Goal: Task Accomplishment & Management: Use online tool/utility

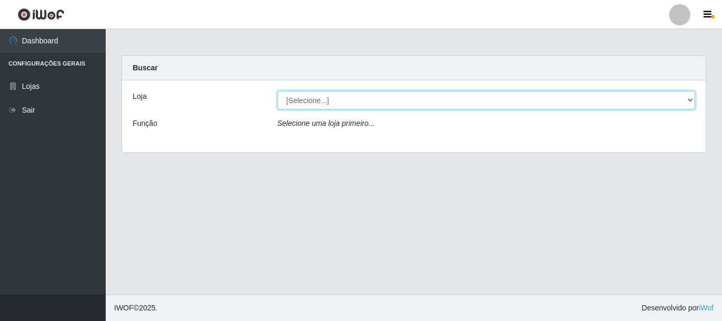
click at [357, 101] on select "[Selecione...] Nordestão - Alecrim" at bounding box center [487, 100] width 418 height 19
select select "453"
click at [278, 91] on select "[Selecione...] Nordestão - Alecrim" at bounding box center [487, 100] width 418 height 19
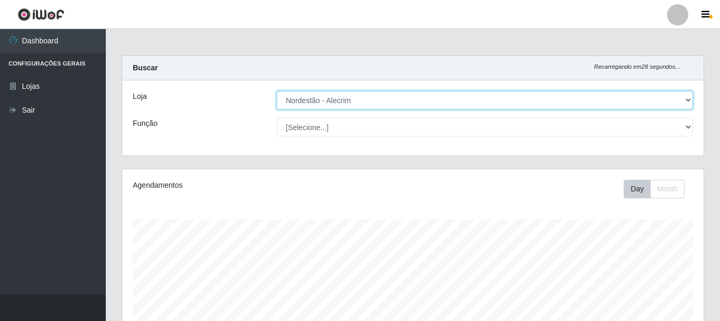
scroll to position [53, 0]
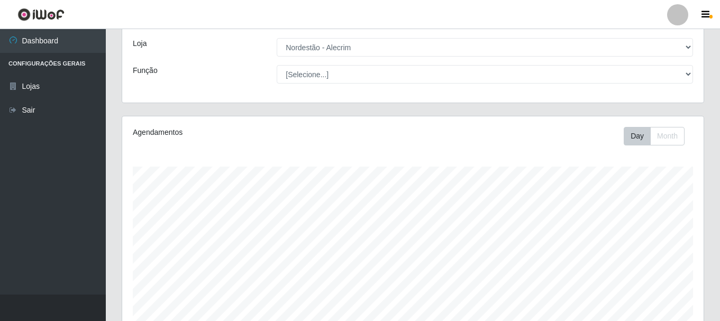
click at [495, 63] on div "Loja [Selecione...] Nordestão - Alecrim Função [Selecione...] Balconista + Balc…" at bounding box center [412, 64] width 581 height 75
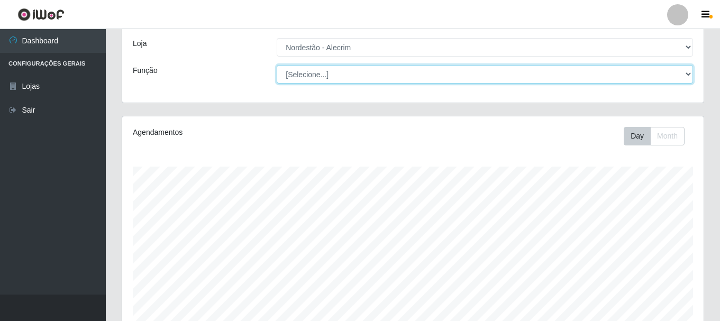
click at [491, 73] on select "[Selecione...] Balconista + Balconista de Padaria Balconista de Padaria ++ Emba…" at bounding box center [484, 74] width 416 height 19
click at [276, 65] on select "[Selecione...] Balconista + Balconista de Padaria Balconista de Padaria ++ Emba…" at bounding box center [484, 74] width 416 height 19
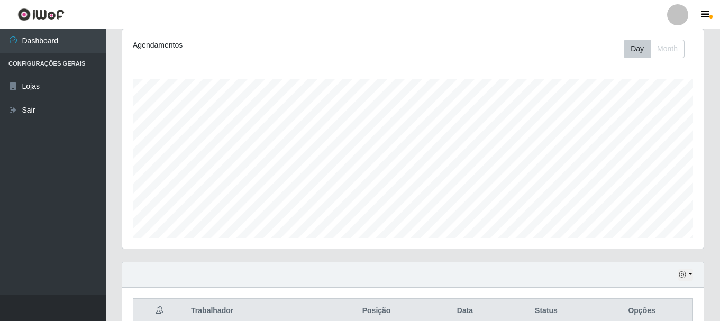
scroll to position [0, 0]
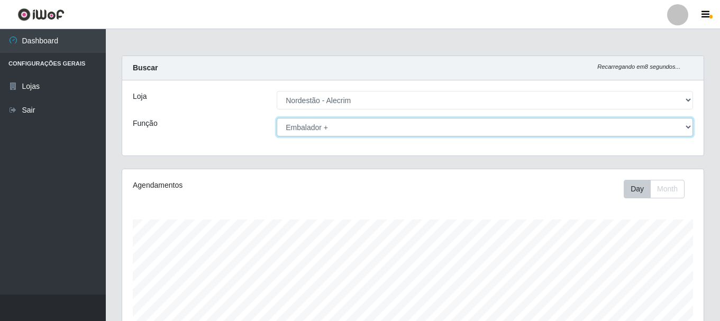
click at [412, 131] on select "[Selecione...] Balconista + Balconista de Padaria Balconista de Padaria ++ Emba…" at bounding box center [484, 127] width 416 height 19
select select "1"
click at [276, 118] on select "[Selecione...] Balconista + Balconista de Padaria Balconista de Padaria ++ Emba…" at bounding box center [484, 127] width 416 height 19
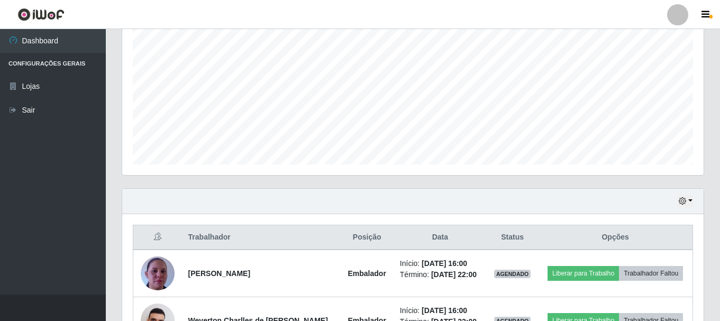
scroll to position [334, 0]
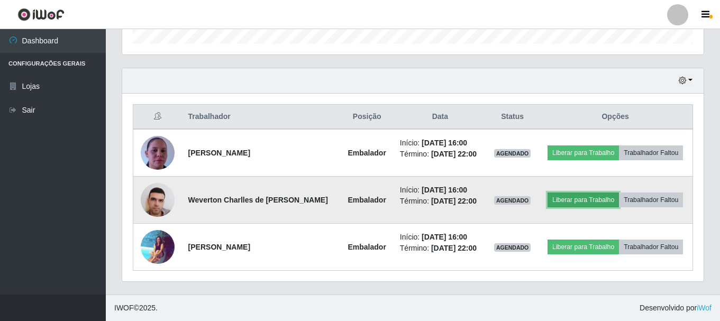
click at [592, 202] on button "Liberar para Trabalho" at bounding box center [582, 199] width 71 height 15
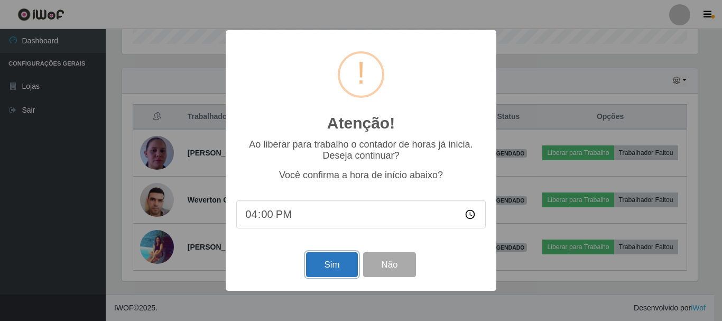
click at [334, 271] on button "Sim" at bounding box center [331, 264] width 51 height 25
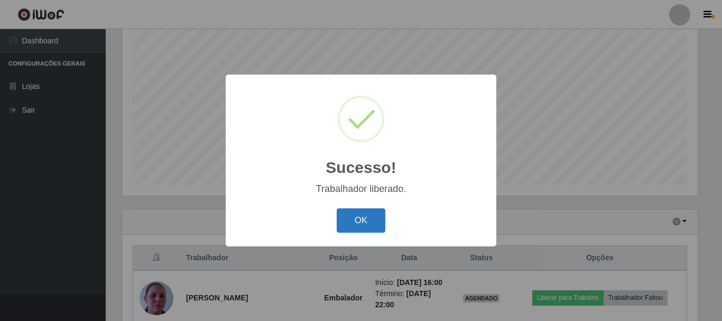
click at [357, 215] on button "OK" at bounding box center [361, 220] width 49 height 25
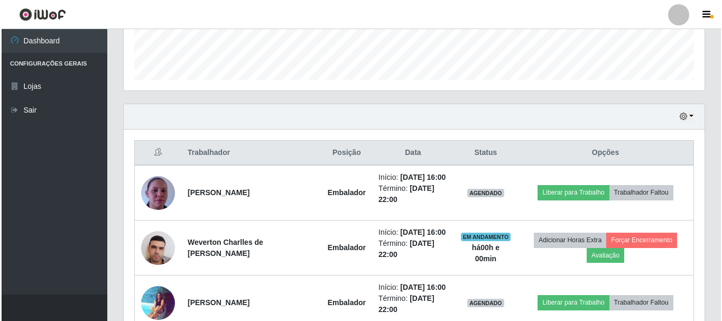
scroll to position [299, 0]
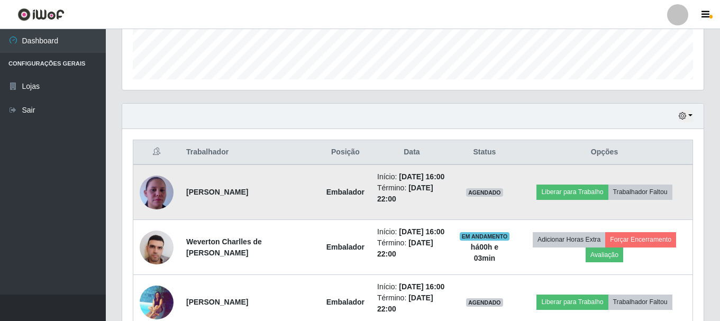
click at [159, 198] on img at bounding box center [157, 192] width 34 height 60
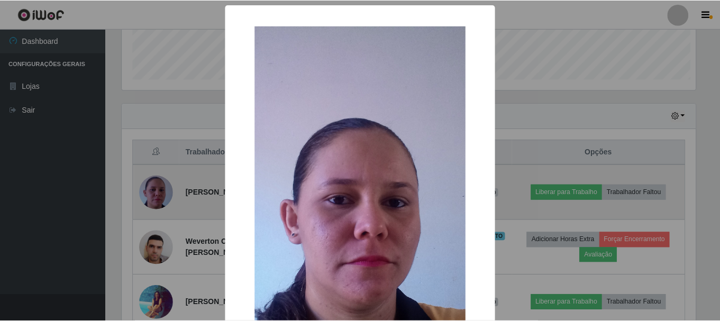
scroll to position [219, 576]
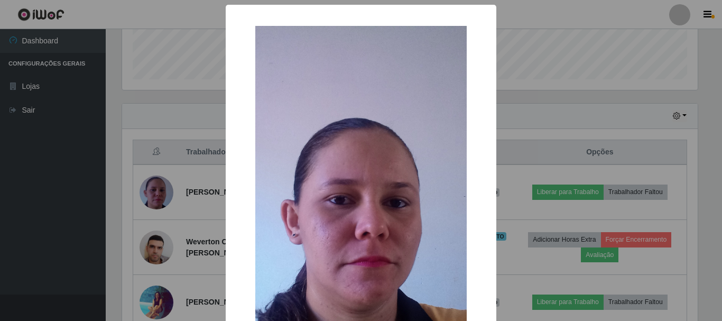
click at [530, 182] on div "× OK Cancel" at bounding box center [361, 160] width 722 height 321
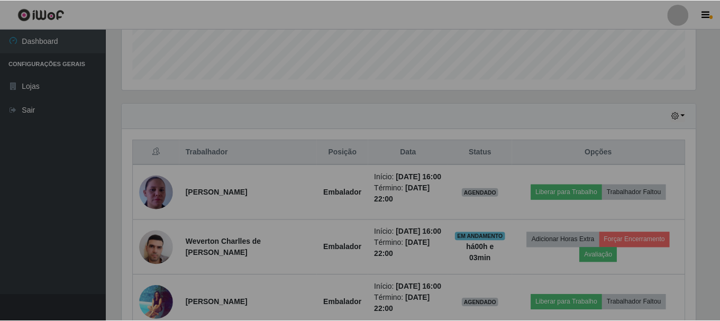
scroll to position [219, 581]
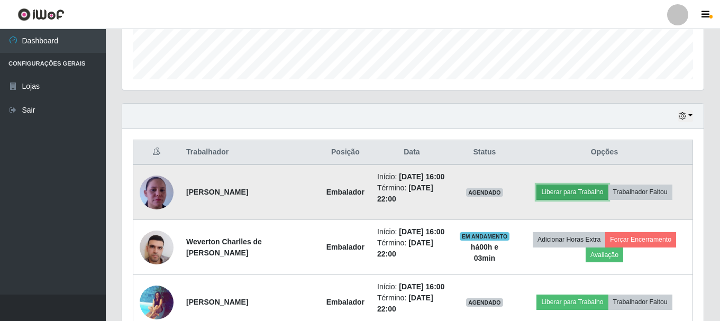
click at [580, 196] on button "Liberar para Trabalho" at bounding box center [571, 192] width 71 height 15
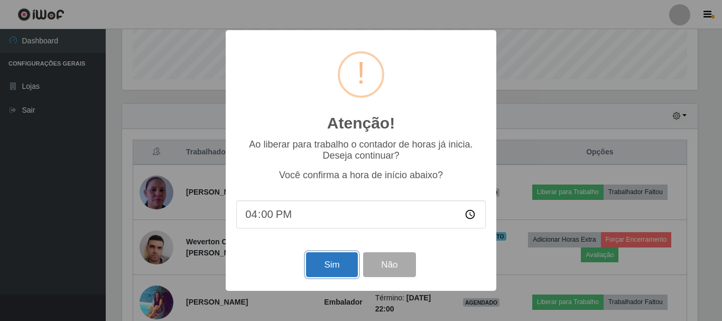
click at [341, 270] on button "Sim" at bounding box center [331, 264] width 51 height 25
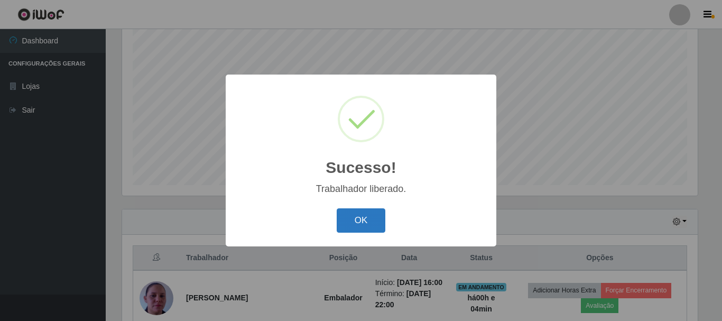
click at [369, 223] on button "OK" at bounding box center [361, 220] width 49 height 25
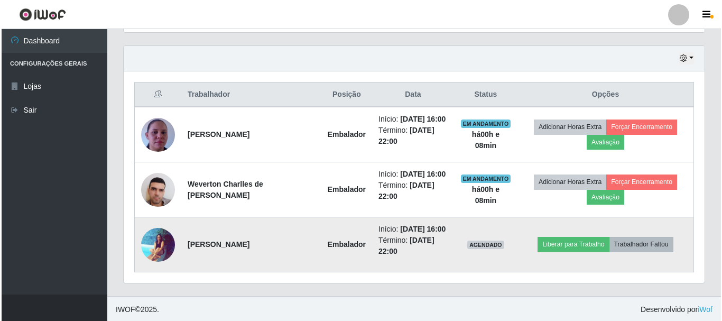
scroll to position [358, 0]
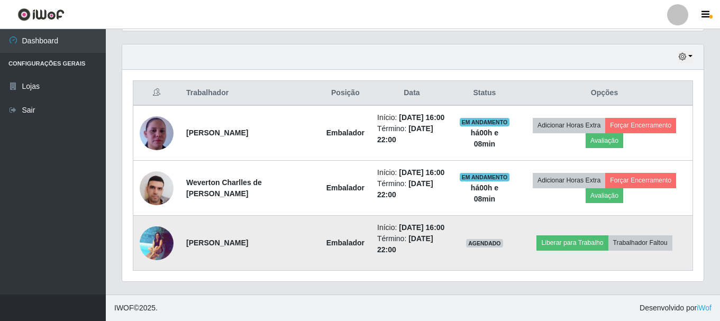
click at [147, 245] on img at bounding box center [157, 243] width 34 height 34
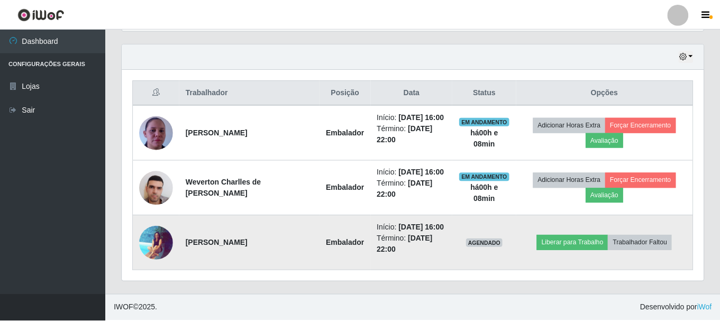
scroll to position [219, 576]
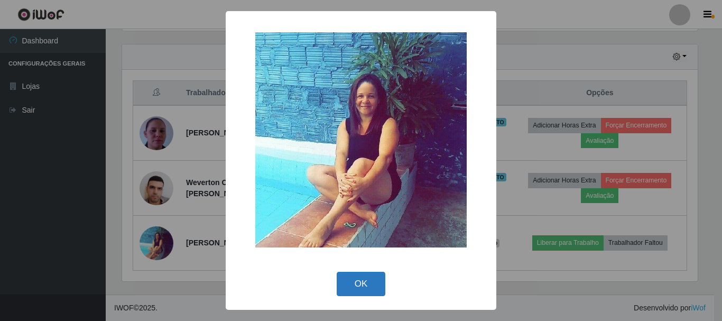
click at [372, 281] on button "OK" at bounding box center [361, 284] width 49 height 25
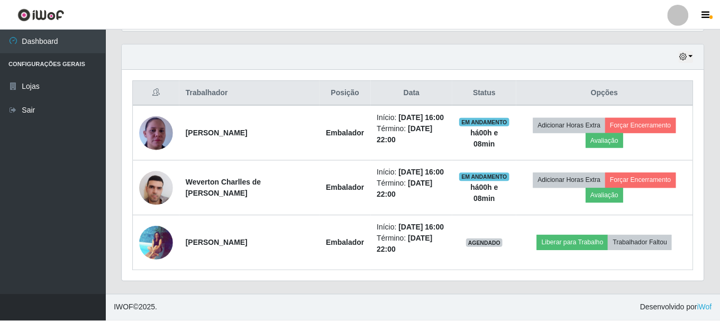
scroll to position [219, 581]
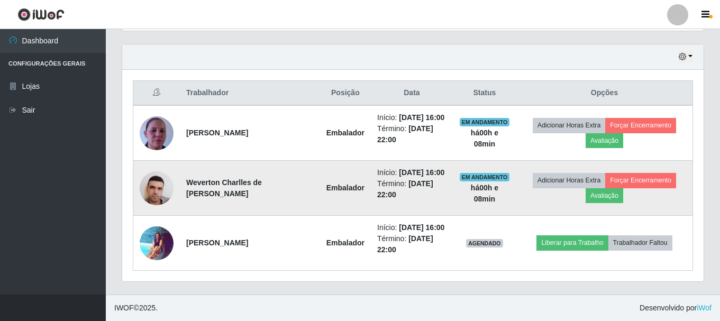
click at [161, 186] on img at bounding box center [157, 187] width 34 height 45
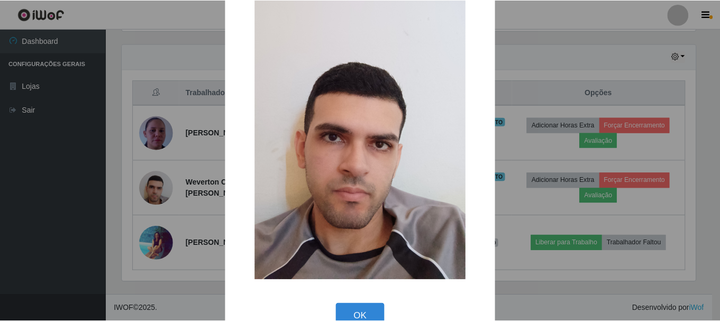
scroll to position [53, 0]
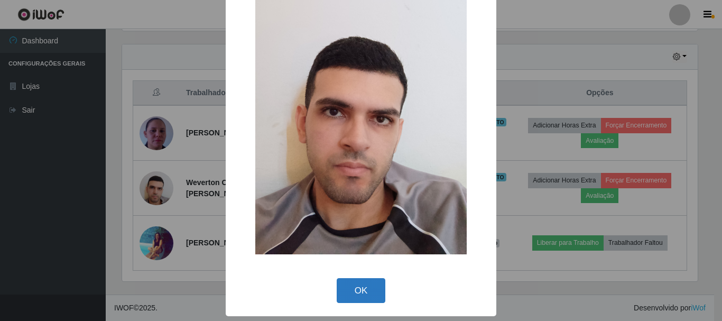
click at [370, 288] on button "OK" at bounding box center [361, 290] width 49 height 25
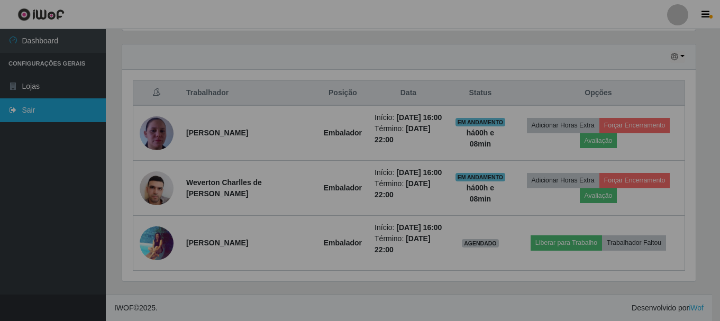
scroll to position [219, 581]
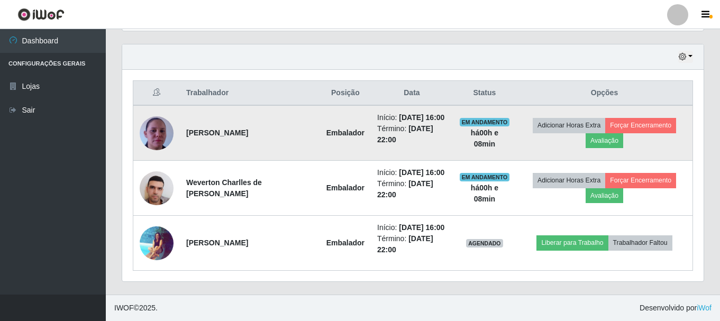
click at [152, 129] on img at bounding box center [157, 133] width 34 height 60
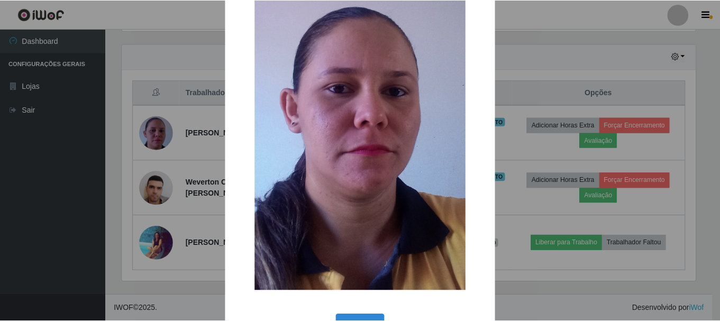
scroll to position [147, 0]
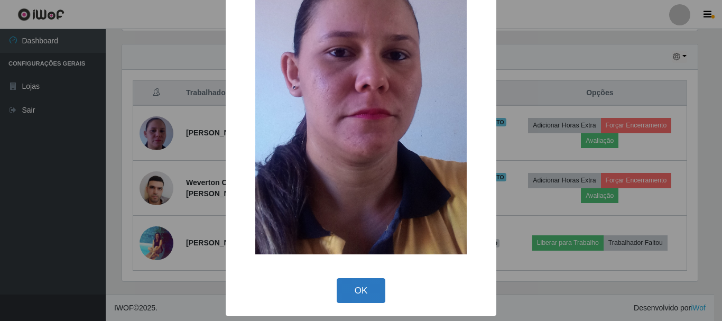
click at [362, 286] on button "OK" at bounding box center [361, 290] width 49 height 25
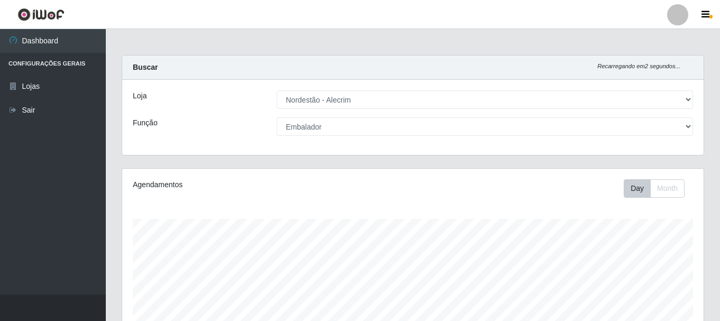
scroll to position [0, 0]
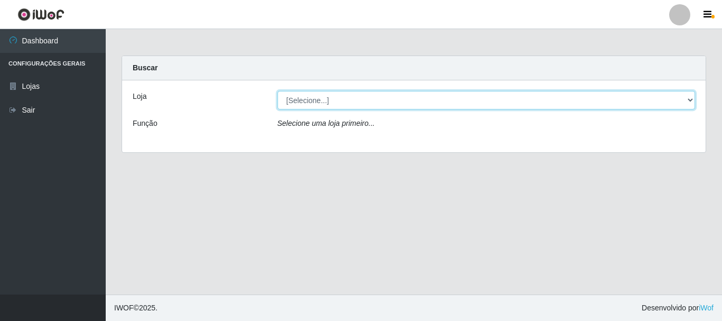
click at [687, 100] on select "[Selecione...] Nordestão - Alecrim" at bounding box center [487, 100] width 418 height 19
select select "453"
click at [278, 91] on select "[Selecione...] Nordestão - Alecrim" at bounding box center [487, 100] width 418 height 19
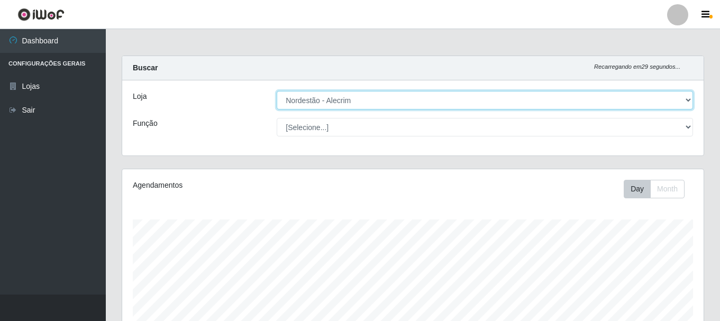
scroll to position [219, 581]
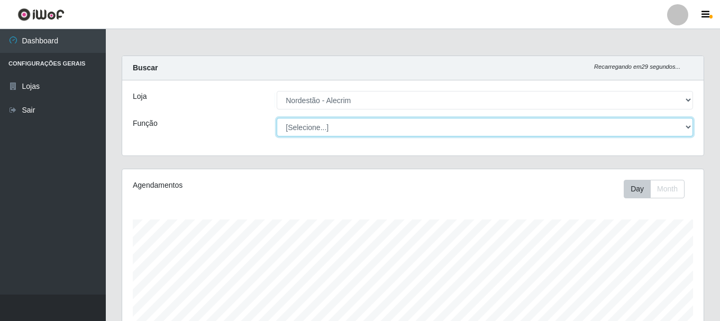
click at [688, 128] on select "[Selecione...] Balconista + Balconista de Padaria Balconista de Padaria ++ Emba…" at bounding box center [484, 127] width 416 height 19
click at [276, 118] on select "[Selecione...] Balconista + Balconista de Padaria Balconista de Padaria ++ Emba…" at bounding box center [484, 127] width 416 height 19
click at [689, 125] on select "[Selecione...] Balconista + Balconista de Padaria Balconista de Padaria ++ Emba…" at bounding box center [484, 127] width 416 height 19
select select "1"
click at [276, 118] on select "[Selecione...] Balconista + Balconista de Padaria Balconista de Padaria ++ Emba…" at bounding box center [484, 127] width 416 height 19
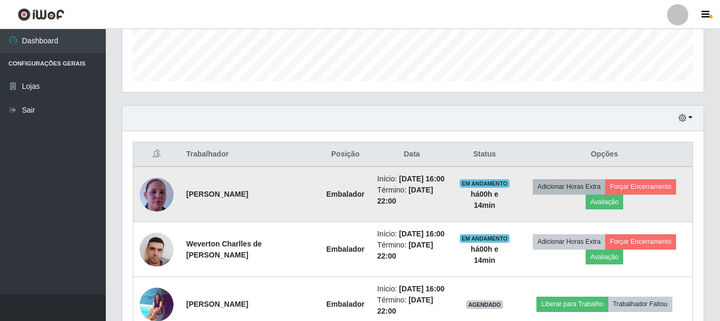
scroll to position [358, 0]
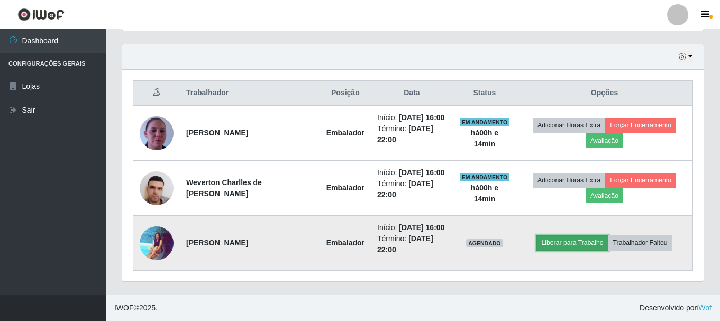
click at [567, 241] on button "Liberar para Trabalho" at bounding box center [571, 242] width 71 height 15
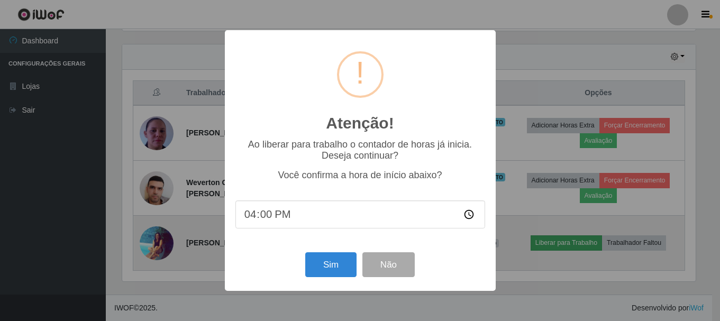
scroll to position [219, 576]
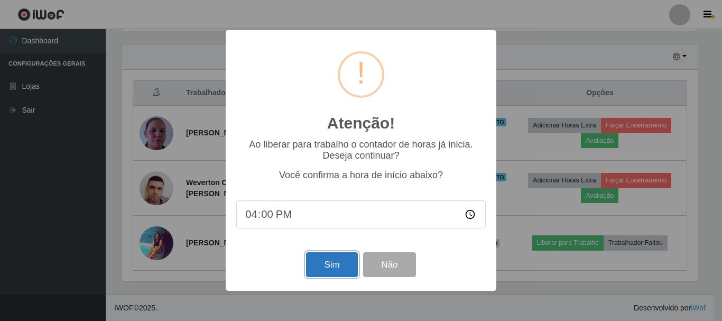
click at [325, 260] on button "Sim" at bounding box center [331, 264] width 51 height 25
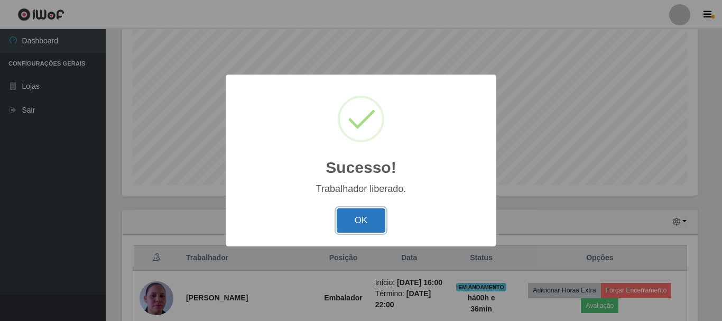
click at [359, 232] on button "OK" at bounding box center [361, 220] width 49 height 25
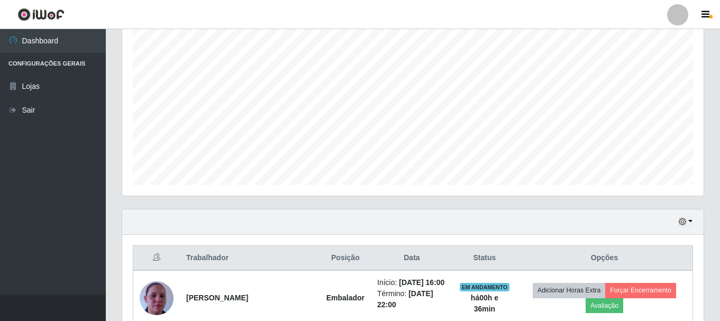
scroll to position [0, 0]
